Goal: Task Accomplishment & Management: Manage account settings

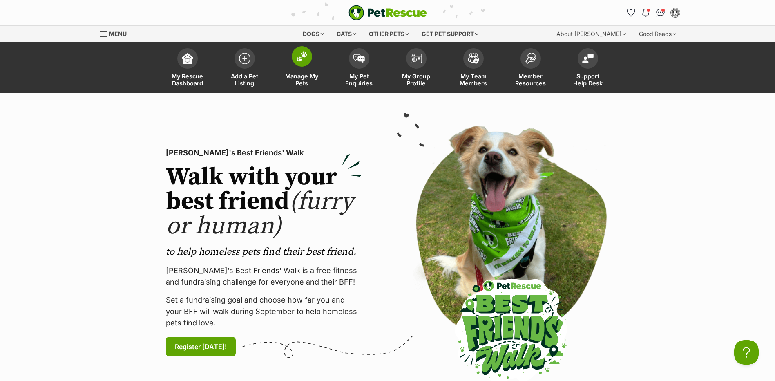
click at [302, 56] on img at bounding box center [301, 56] width 11 height 11
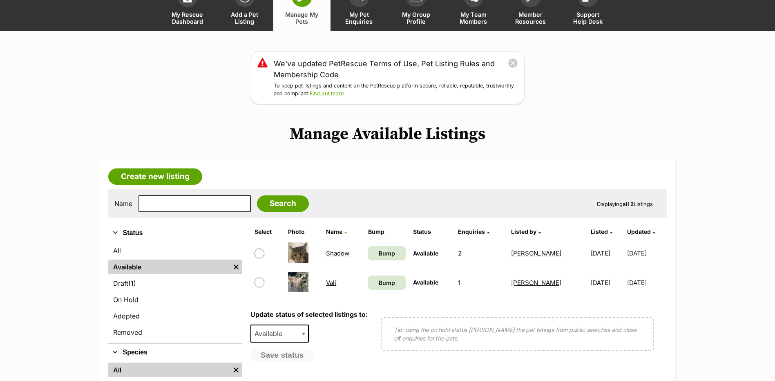
scroll to position [123, 0]
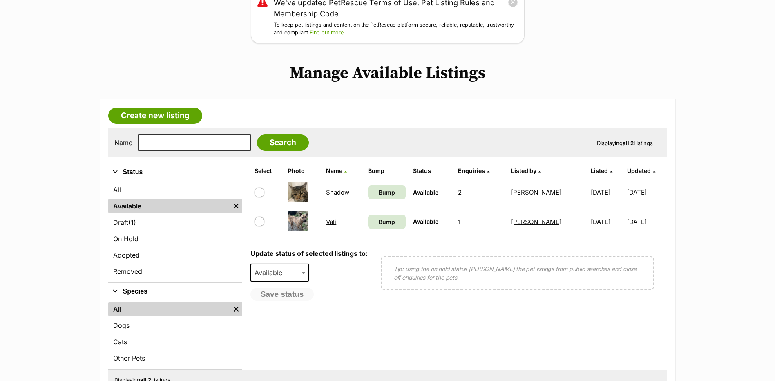
click at [259, 191] on input "checkbox" at bounding box center [260, 193] width 10 height 10
checkbox input "true"
click at [303, 273] on b at bounding box center [304, 273] width 4 height 2
select select "rehomed"
click at [284, 291] on button "Save status" at bounding box center [283, 295] width 65 height 14
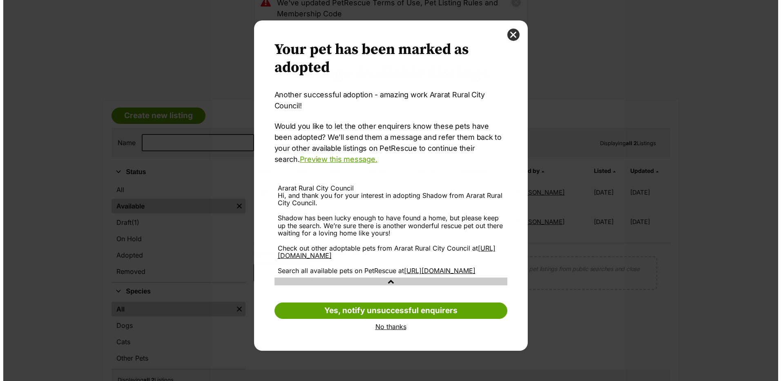
scroll to position [0, 0]
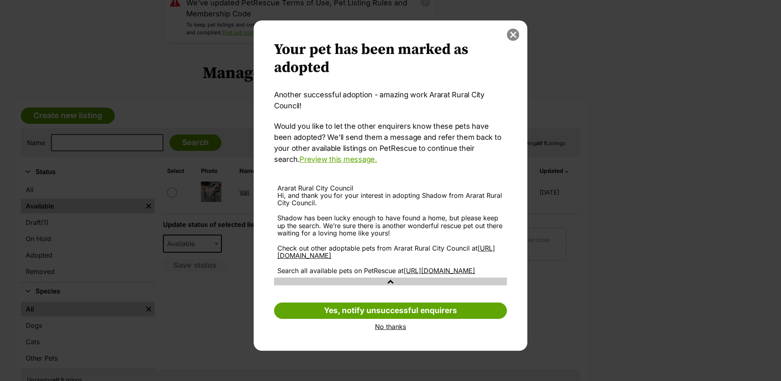
click at [512, 35] on button "close" at bounding box center [513, 35] width 12 height 12
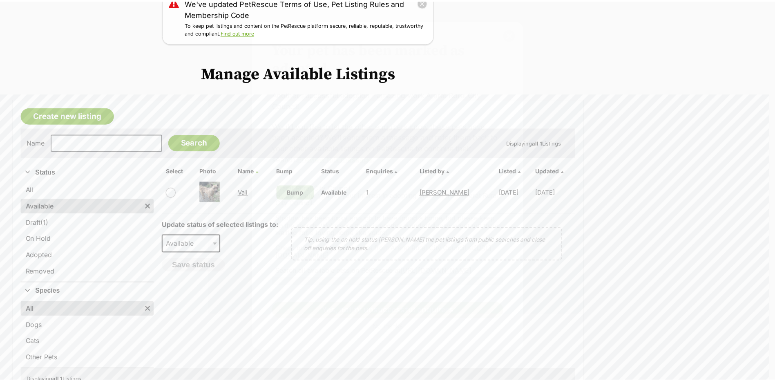
scroll to position [123, 0]
